Goal: Task Accomplishment & Management: Use online tool/utility

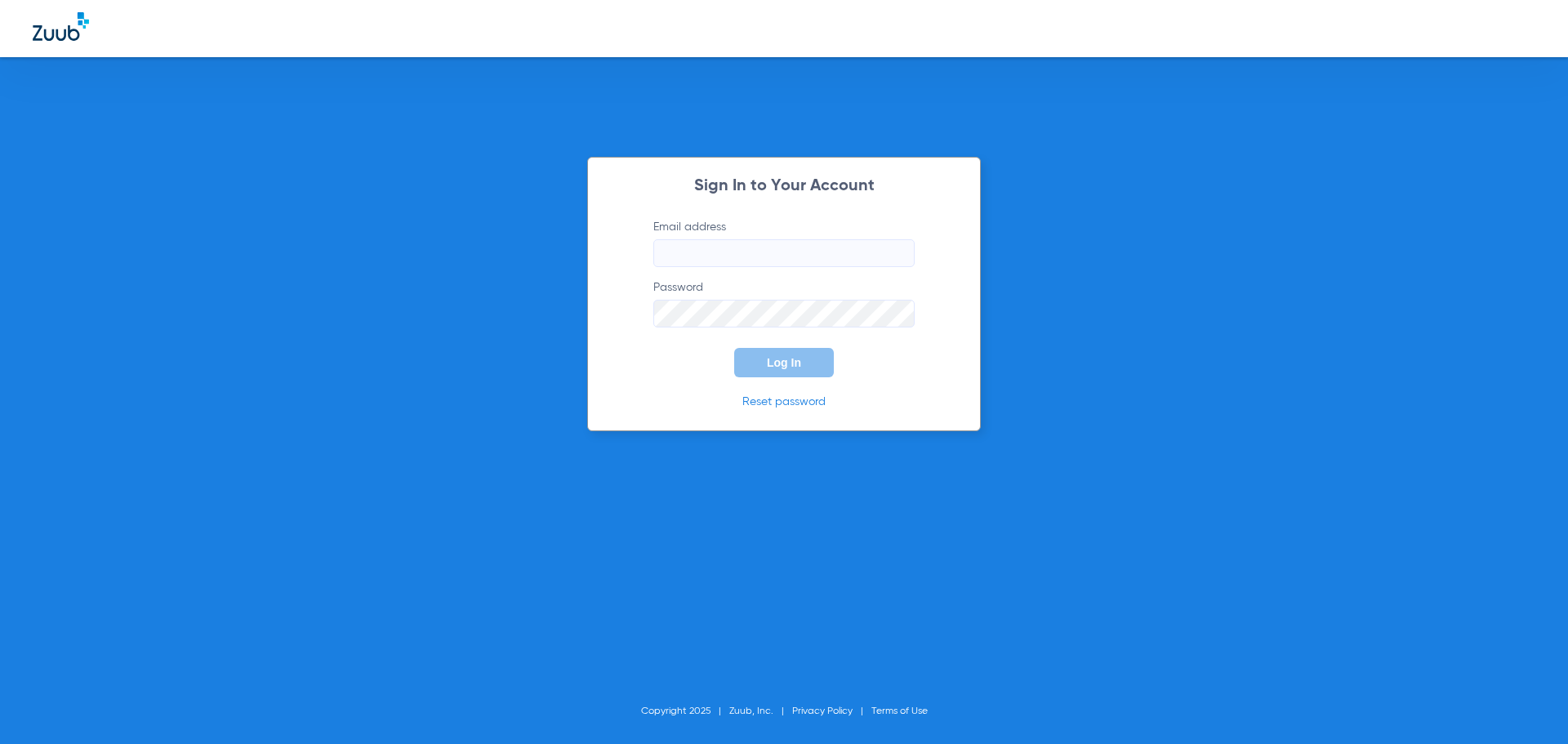
type input "[EMAIL_ADDRESS][DOMAIN_NAME]"
click at [766, 370] on button "Log In" at bounding box center [784, 363] width 99 height 29
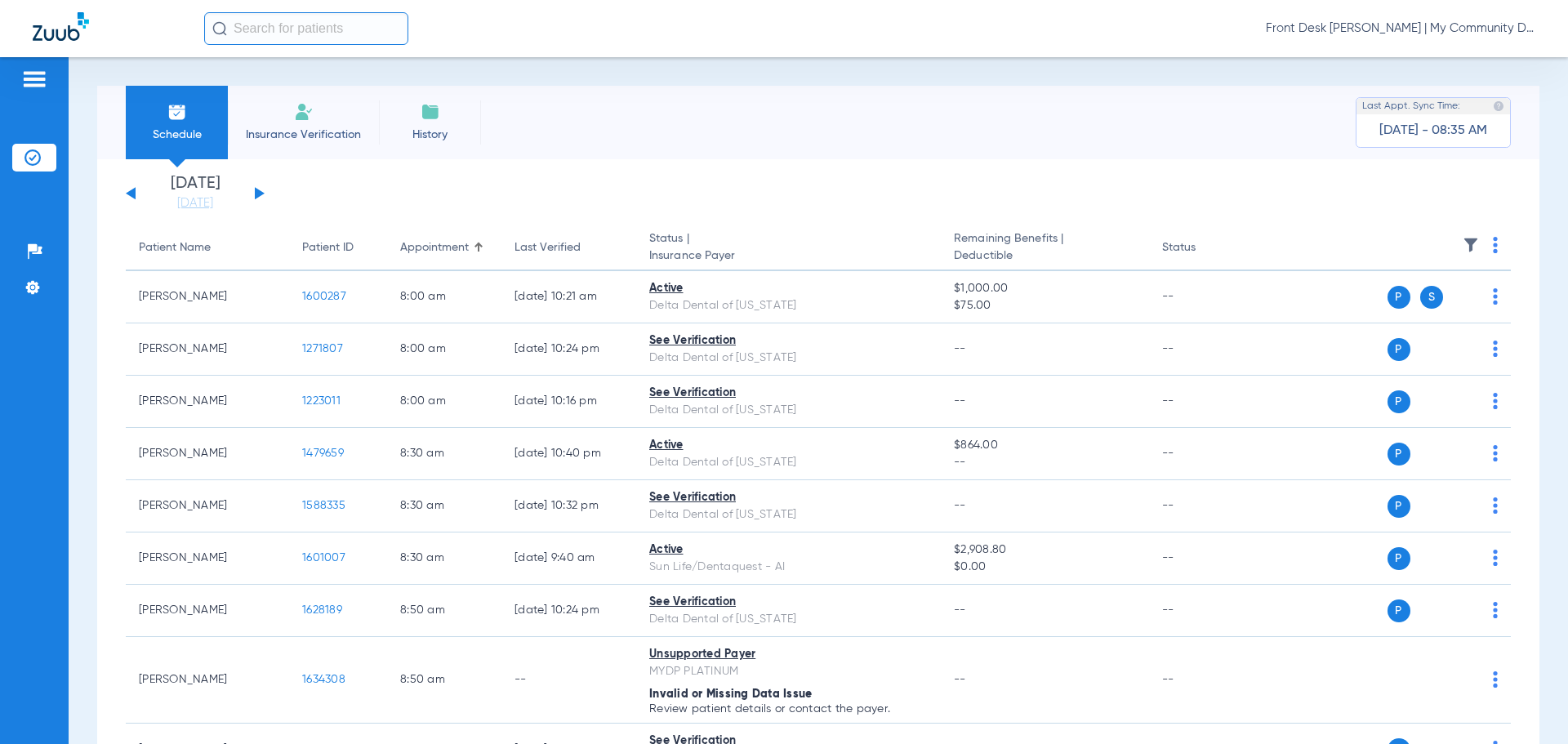
click at [261, 197] on div "[DATE] [DATE] [DATE] [DATE] [DATE] [DATE] [DATE] [DATE] [DATE] [DATE] [DATE] [D…" at bounding box center [195, 194] width 139 height 36
click at [258, 194] on button at bounding box center [260, 193] width 10 height 13
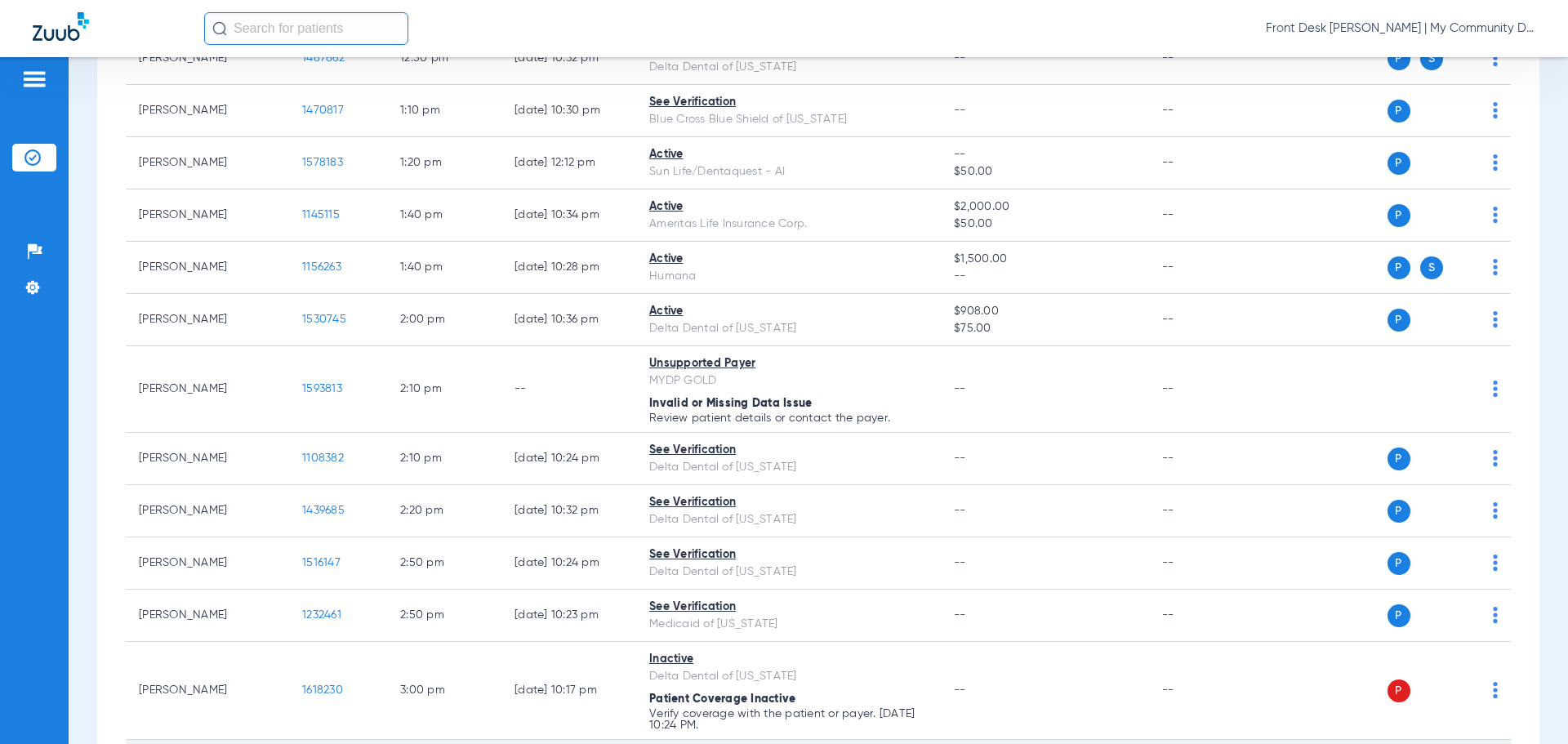
scroll to position [1634, 0]
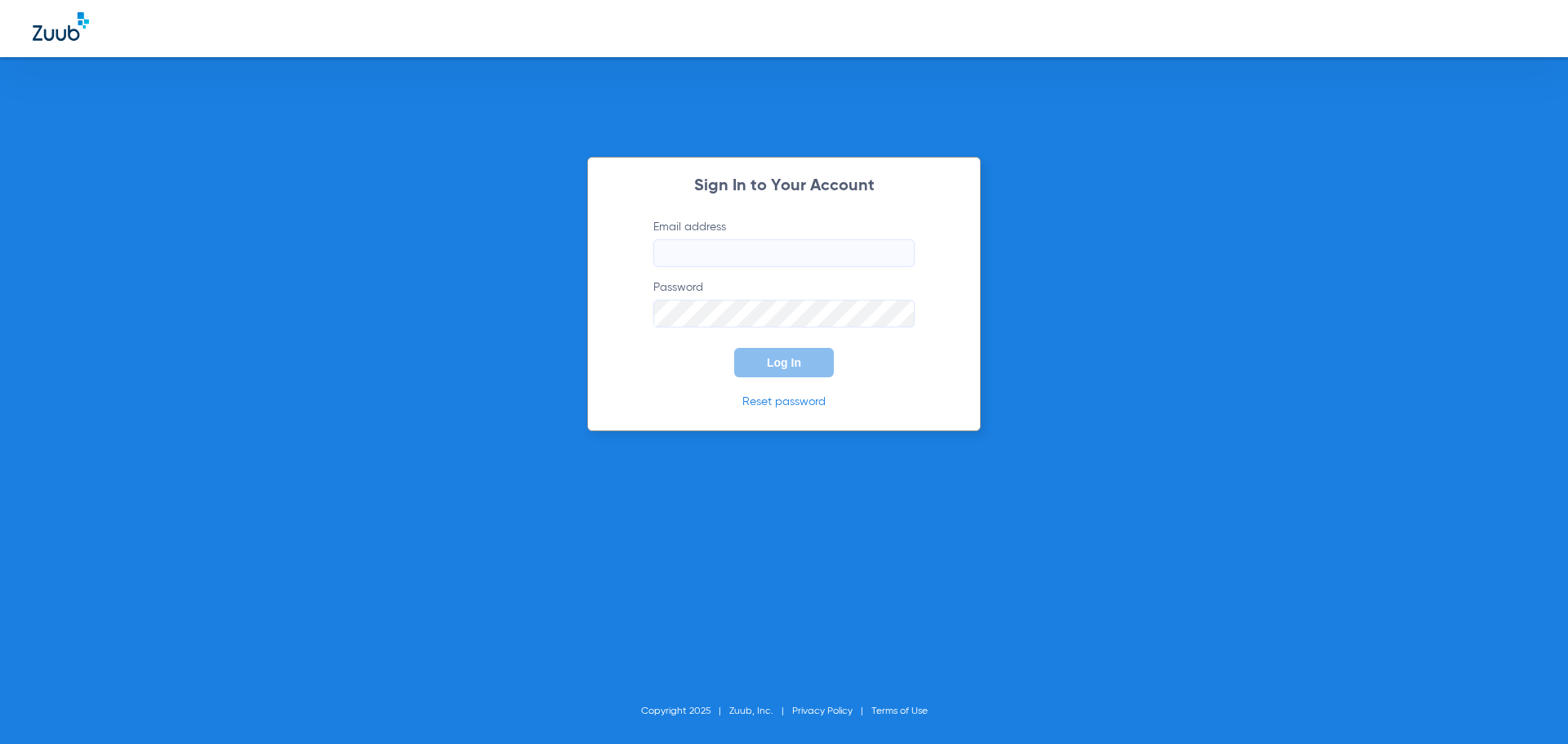
type input "[EMAIL_ADDRESS][DOMAIN_NAME]"
